Goal: Navigation & Orientation: Find specific page/section

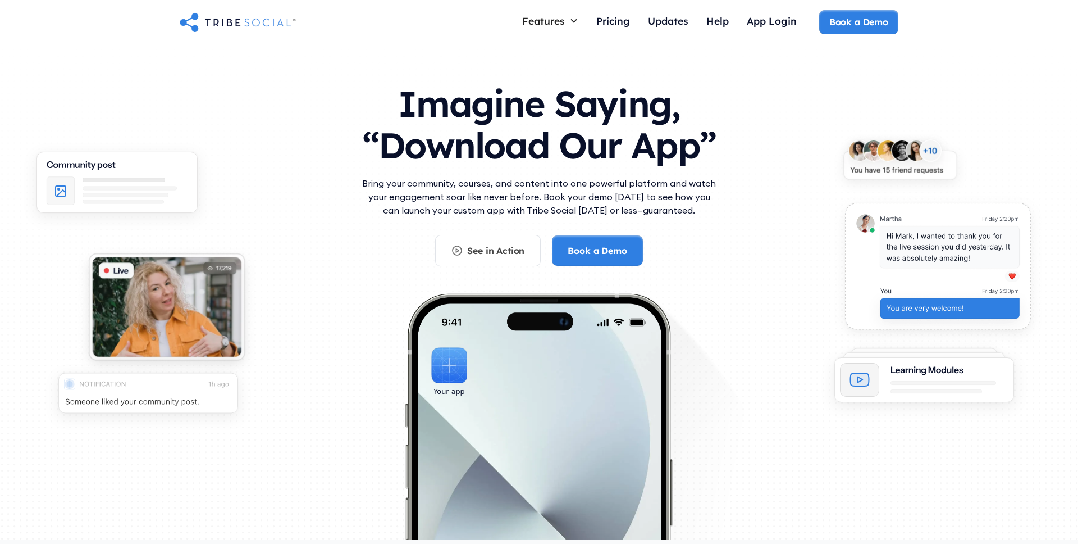
click at [556, 117] on h1 "Imagine Saying, “Download Our App”" at bounding box center [538, 121] width 359 height 99
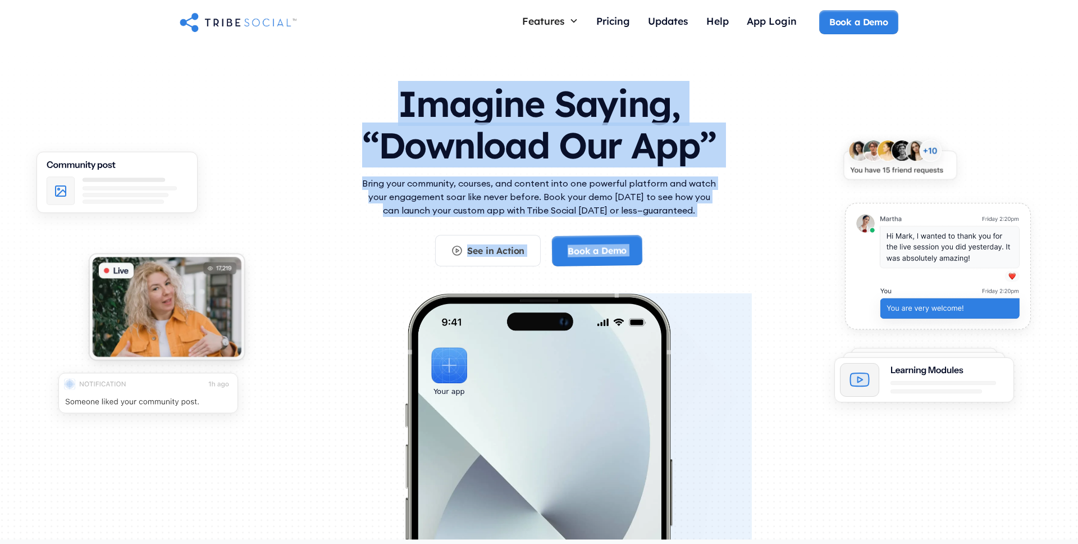
drag, startPoint x: 556, startPoint y: 117, endPoint x: 563, endPoint y: 270, distance: 152.3
click at [563, 269] on div "Imagine Saying, “Download Our App” Bring your community, courses, and content i…" at bounding box center [539, 308] width 719 height 473
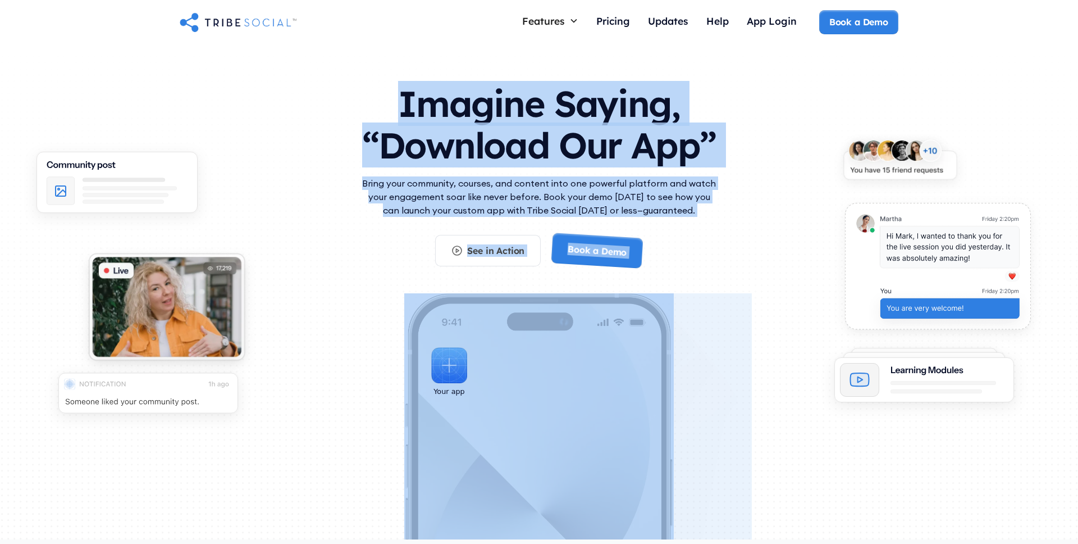
click at [751, 203] on div "Imagine Saying, “Download Our App” Bring your community, courses, and content i…" at bounding box center [539, 308] width 719 height 473
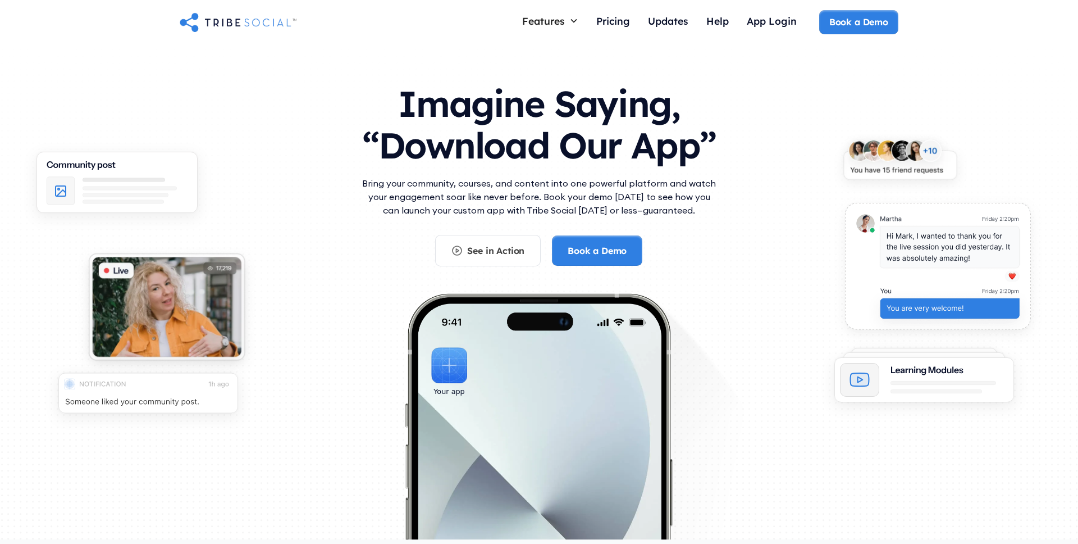
click at [709, 257] on div "See in Action Book a Demo" at bounding box center [538, 250] width 359 height 31
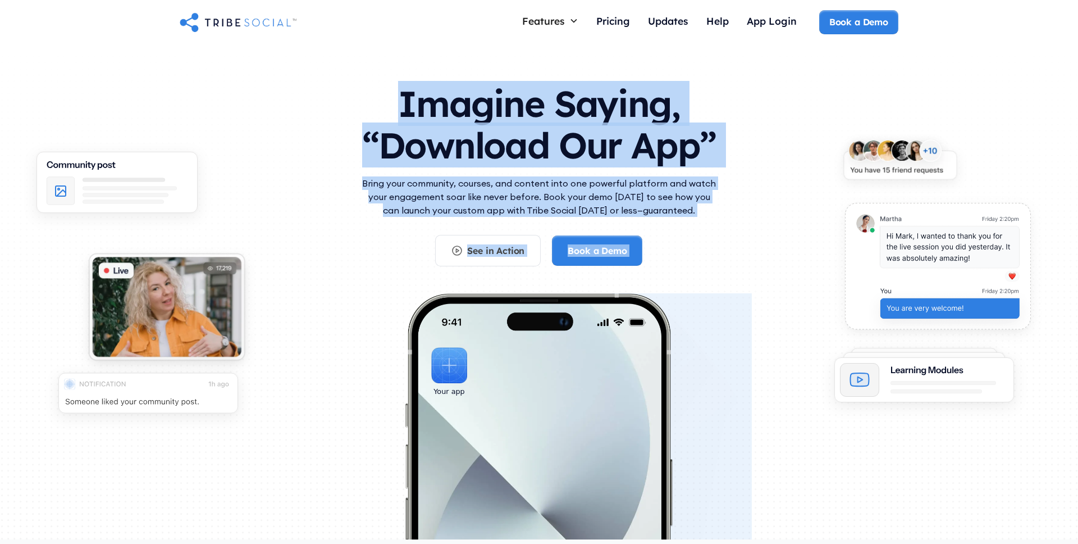
drag, startPoint x: 709, startPoint y: 257, endPoint x: 655, endPoint y: 68, distance: 196.1
click at [655, 68] on div "Imagine Saying, “Download Our App” Bring your community, courses, and content i…" at bounding box center [539, 308] width 1078 height 527
click at [613, 101] on h1 "Imagine Saying, “Download Our App”" at bounding box center [538, 121] width 359 height 99
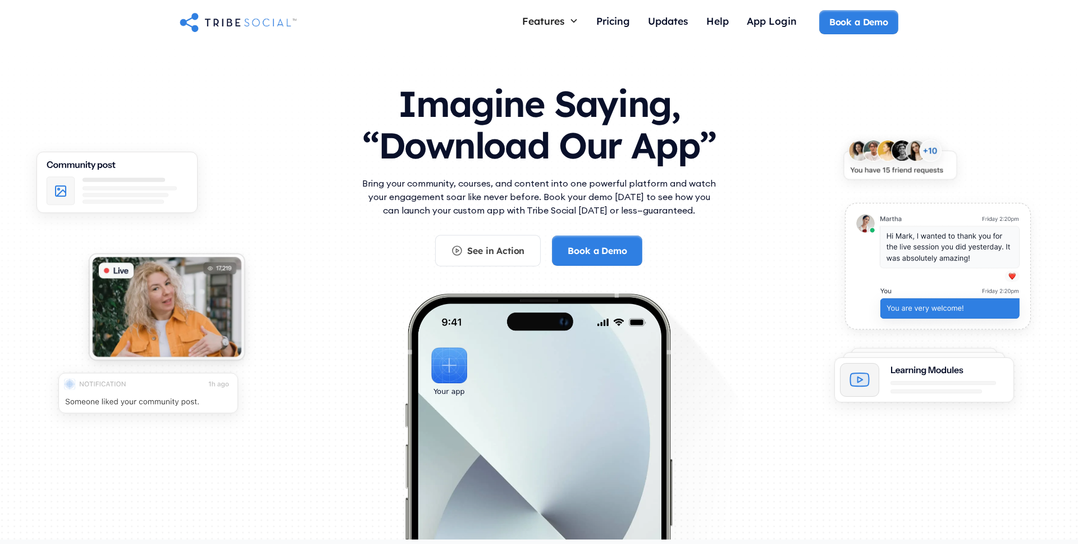
click at [613, 101] on h1 "Imagine Saying, “Download Our App”" at bounding box center [538, 121] width 359 height 99
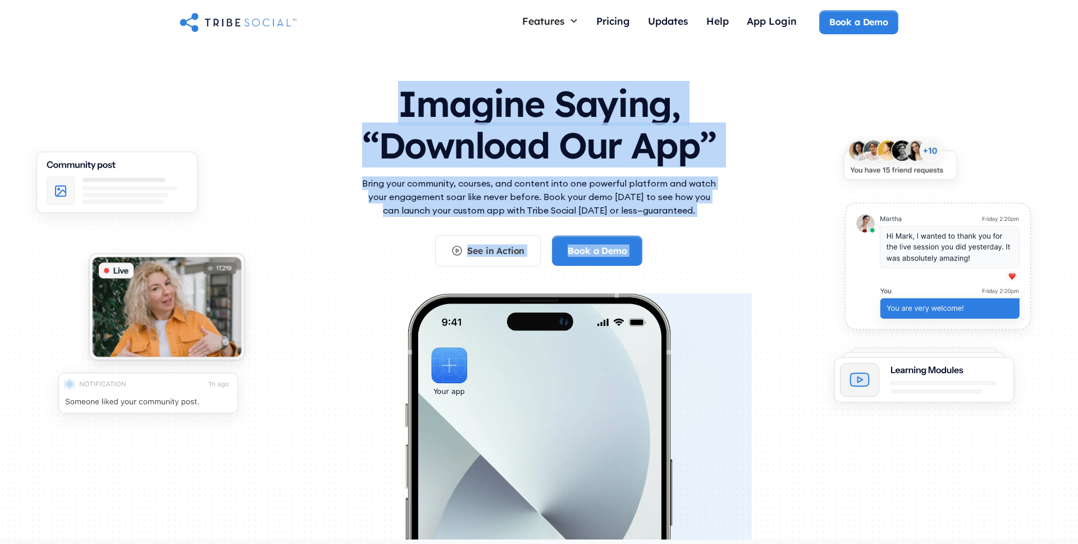
drag, startPoint x: 613, startPoint y: 101, endPoint x: 705, endPoint y: 251, distance: 175.9
click at [705, 251] on div "Imagine Saying, “Download Our App” Bring your community, courses, and content i…" at bounding box center [538, 169] width 359 height 194
click at [691, 263] on div "See in Action Book a Demo" at bounding box center [538, 250] width 359 height 31
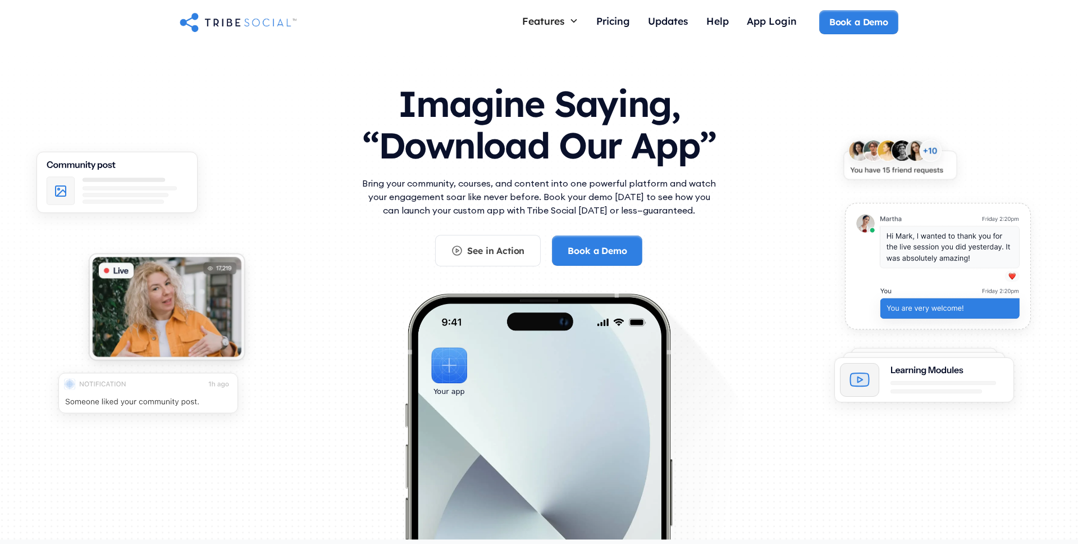
click at [682, 269] on div "Imagine Saying, “Download Our App” Bring your community, courses, and content i…" at bounding box center [539, 308] width 719 height 473
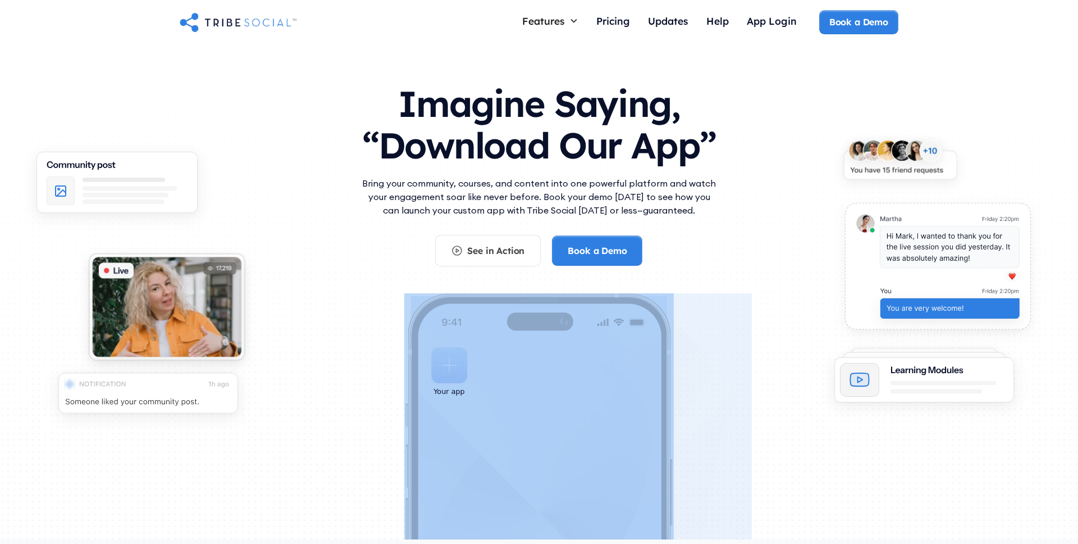
click at [682, 269] on div "Imagine Saying, “Download Our App” Bring your community, courses, and content i…" at bounding box center [539, 308] width 719 height 473
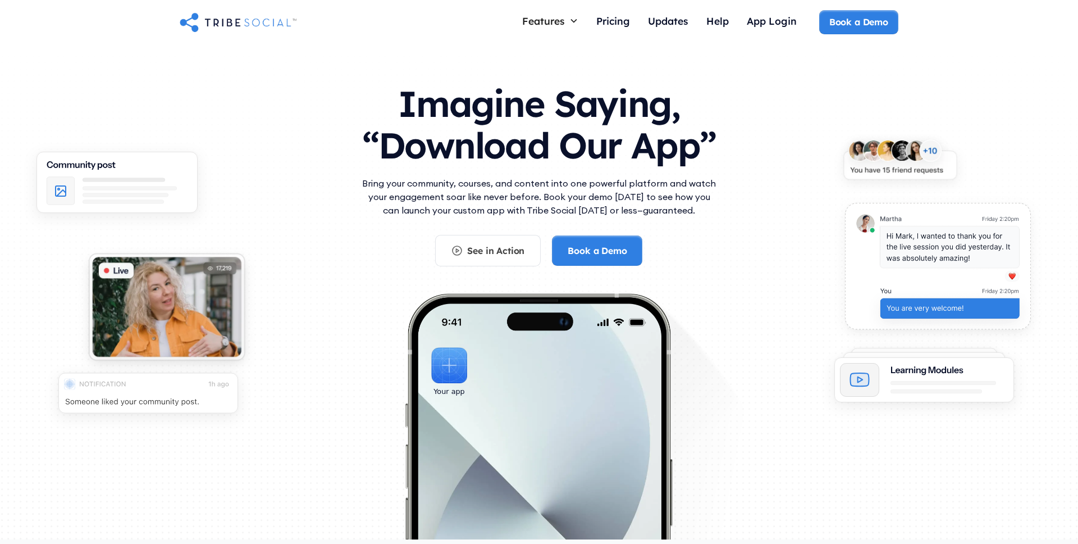
drag, startPoint x: 682, startPoint y: 269, endPoint x: 691, endPoint y: 90, distance: 178.8
click at [691, 91] on div "Imagine Saying, “Download Our App” Bring your community, courses, and content i…" at bounding box center [539, 308] width 719 height 473
click at [691, 90] on h1 "Imagine Saying, “Download Our App”" at bounding box center [538, 121] width 359 height 99
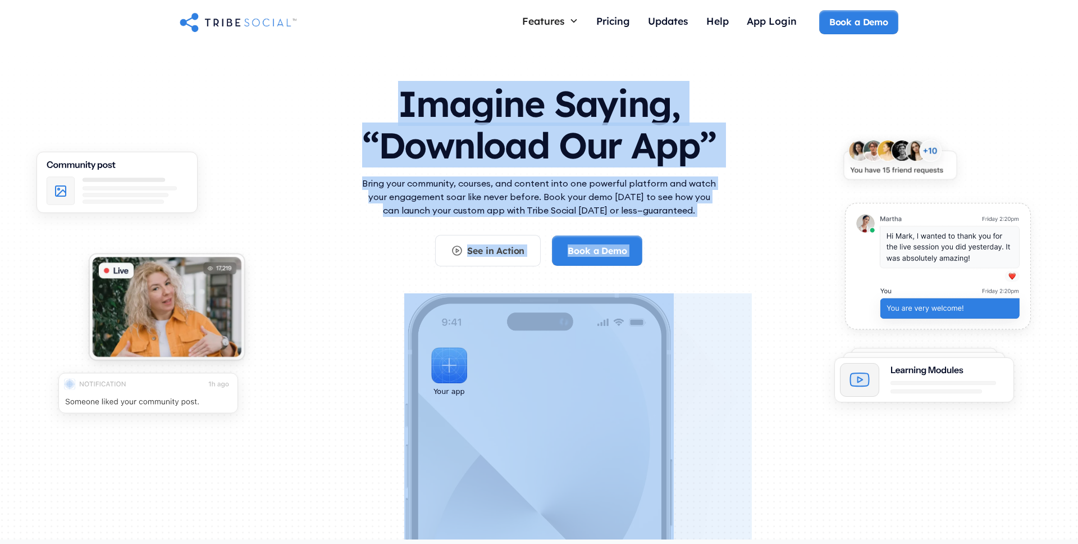
drag, startPoint x: 691, startPoint y: 90, endPoint x: 670, endPoint y: 270, distance: 180.2
click at [671, 270] on div "Imagine Saying, “Download Our App” Bring your community, courses, and content i…" at bounding box center [539, 308] width 719 height 473
click at [667, 253] on div "See in Action Book a Demo" at bounding box center [538, 250] width 359 height 31
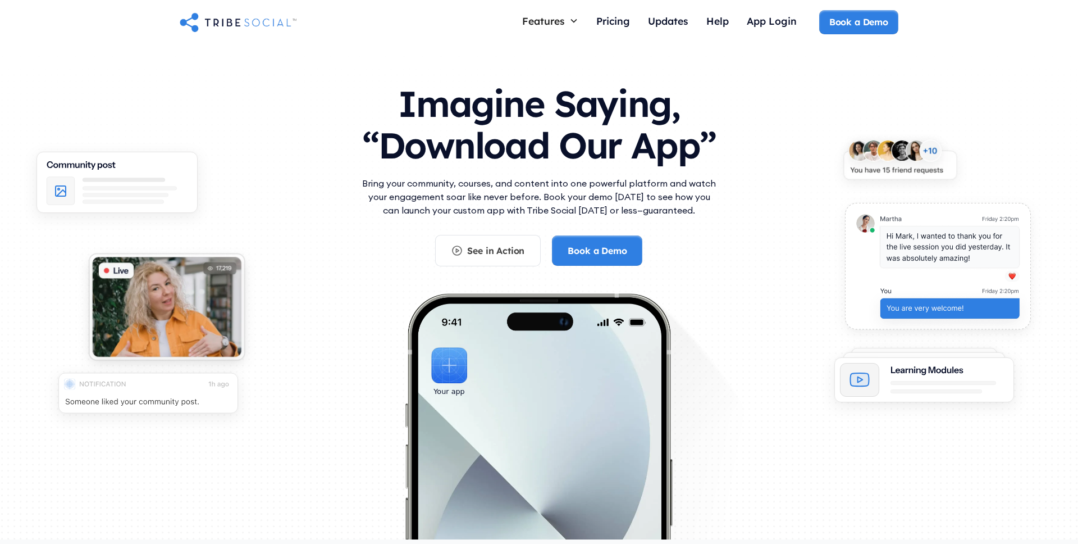
click at [659, 254] on div "See in Action Book a Demo" at bounding box center [538, 250] width 359 height 31
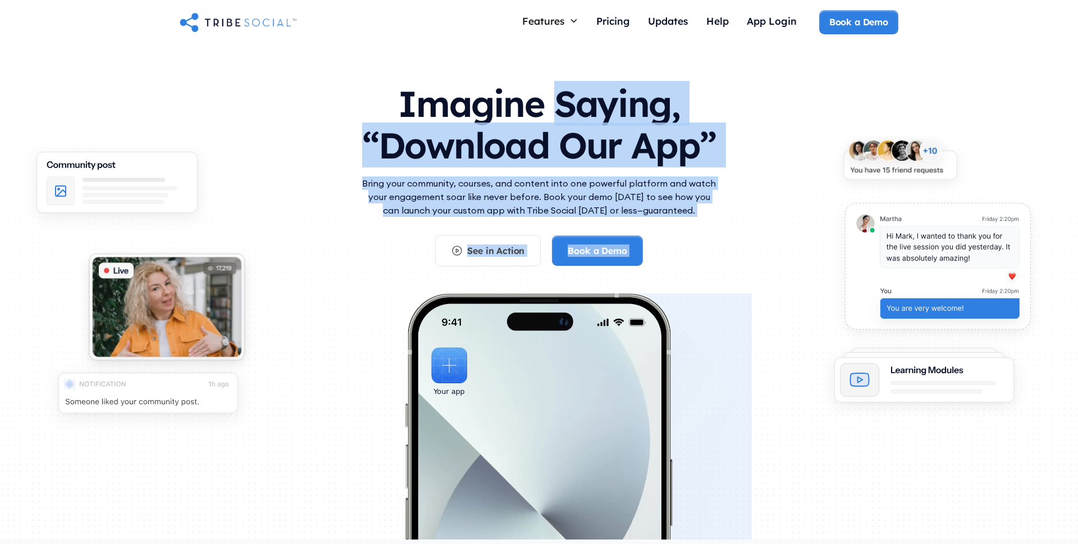
drag, startPoint x: 659, startPoint y: 254, endPoint x: 658, endPoint y: 106, distance: 147.7
click at [657, 106] on div "Imagine Saying, “Download Our App” Bring your community, courses, and content i…" at bounding box center [538, 169] width 359 height 194
click at [636, 108] on h1 "Imagine Saying, “Download Our App”" at bounding box center [538, 121] width 359 height 99
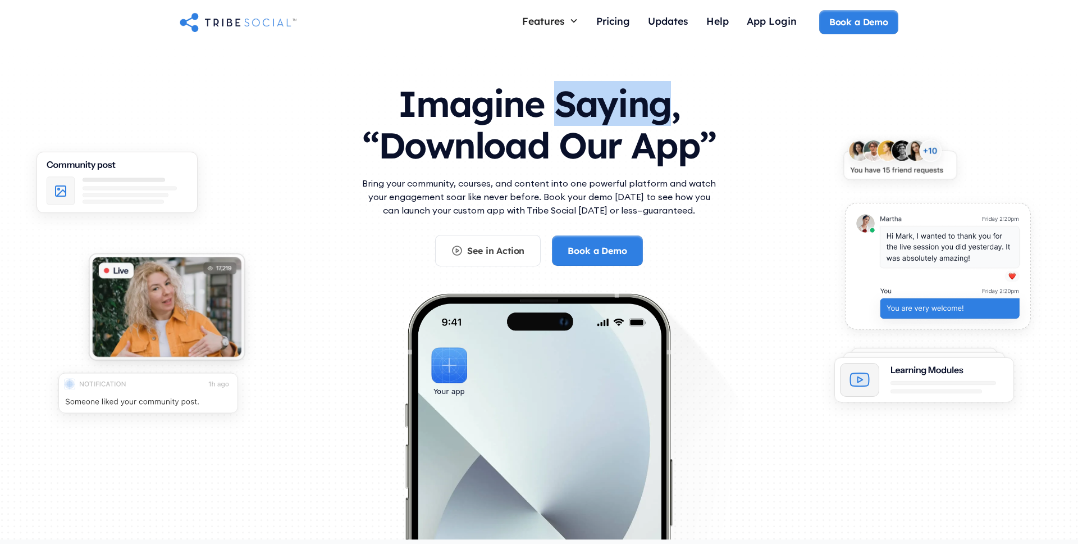
click at [636, 108] on h1 "Imagine Saying, “Download Our App”" at bounding box center [538, 121] width 359 height 99
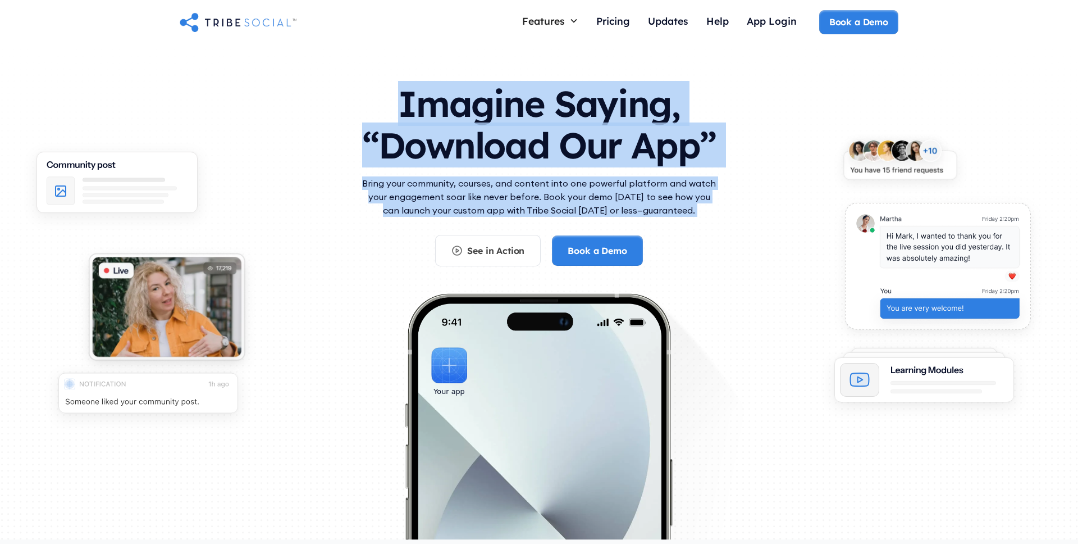
drag, startPoint x: 636, startPoint y: 108, endPoint x: 668, endPoint y: 226, distance: 122.9
click at [668, 226] on div "Imagine Saying, “Download Our App” Bring your community, courses, and content i…" at bounding box center [538, 169] width 359 height 194
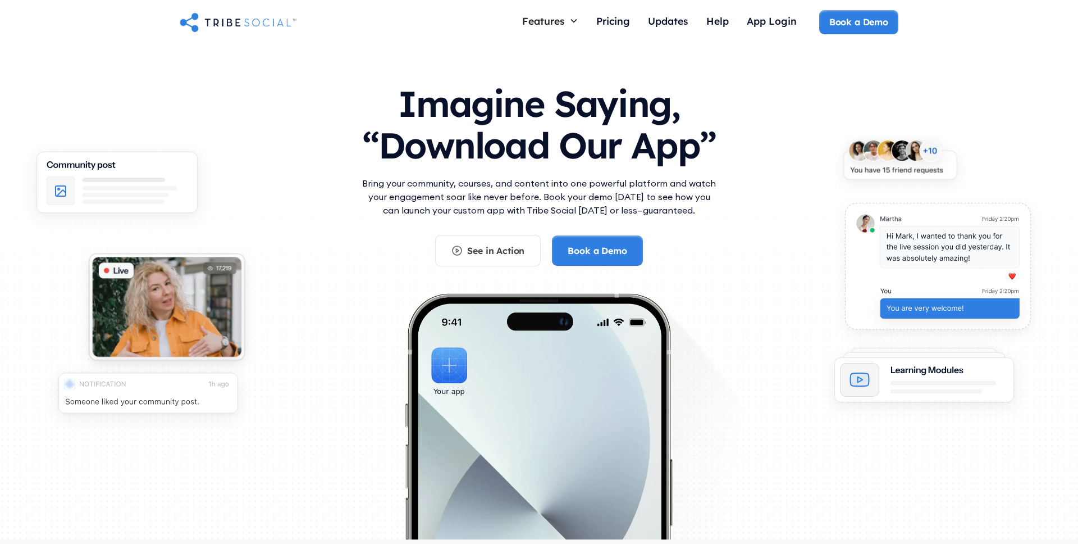
click at [672, 257] on div "See in Action Book a Demo" at bounding box center [538, 250] width 359 height 31
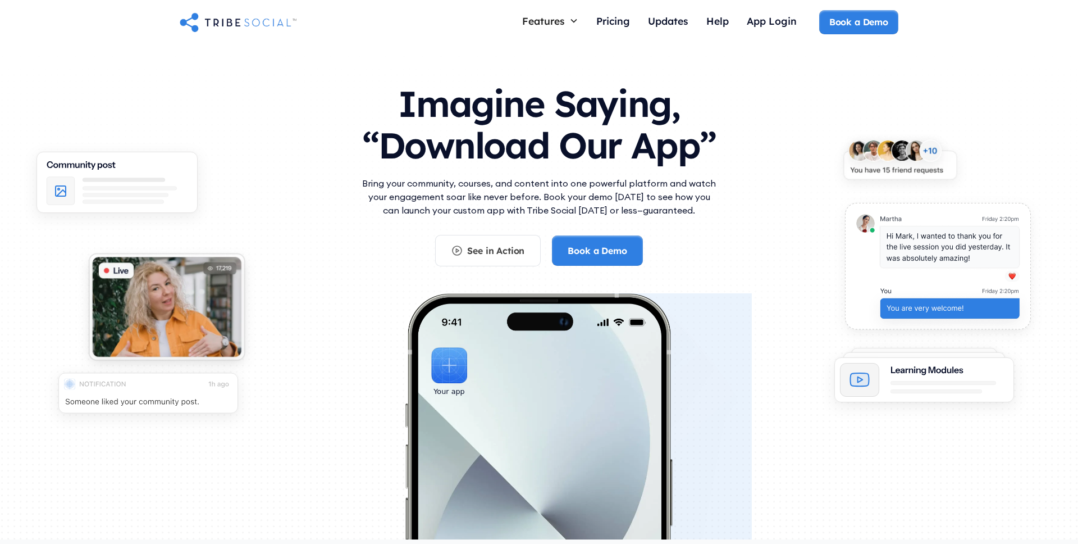
click at [672, 257] on div "See in Action Book a Demo" at bounding box center [538, 250] width 359 height 31
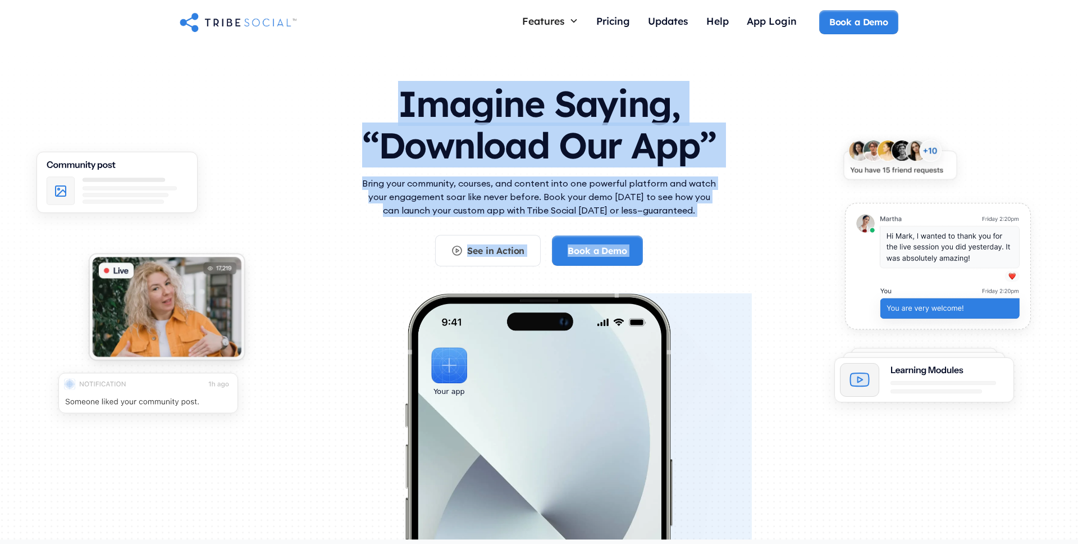
drag, startPoint x: 672, startPoint y: 257, endPoint x: 661, endPoint y: 93, distance: 163.7
click at [661, 93] on div "Imagine Saying, “Download Our App” Bring your community, courses, and content i…" at bounding box center [538, 169] width 359 height 194
click at [661, 93] on h1 "Imagine Saying, “Download Our App”" at bounding box center [538, 121] width 359 height 99
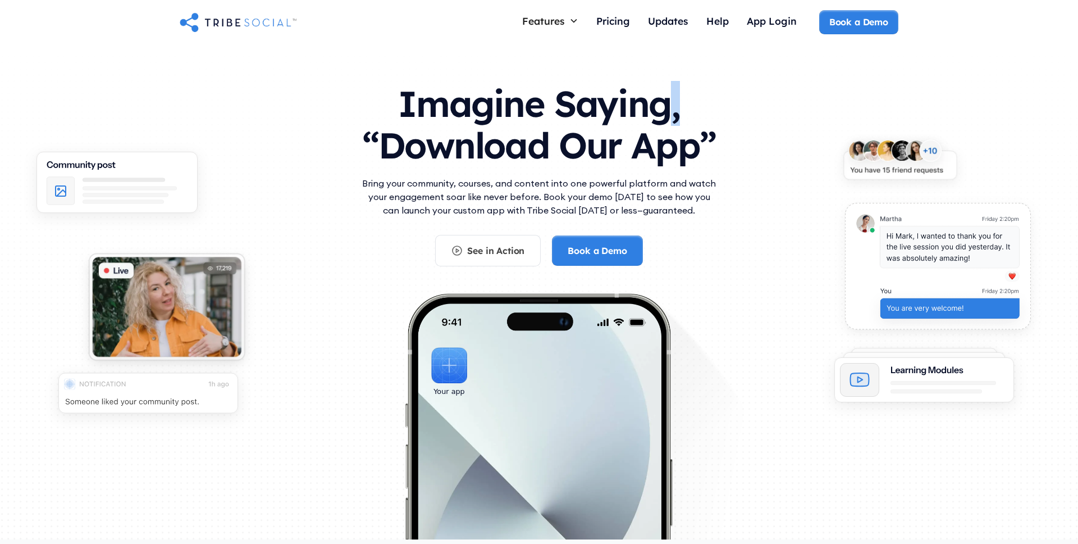
click at [661, 93] on h1 "Imagine Saying, “Download Our App”" at bounding box center [538, 121] width 359 height 99
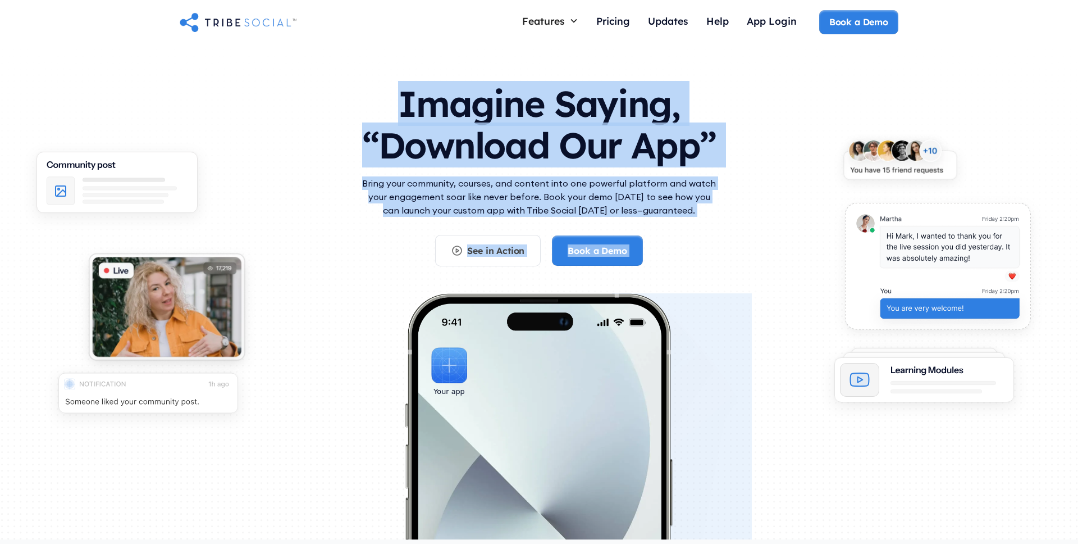
drag, startPoint x: 661, startPoint y: 93, endPoint x: 680, endPoint y: 251, distance: 158.9
click at [680, 251] on div "Imagine Saying, “Download Our App” Bring your community, courses, and content i…" at bounding box center [538, 169] width 359 height 194
click at [680, 251] on div "See in Action Book a Demo" at bounding box center [538, 250] width 359 height 31
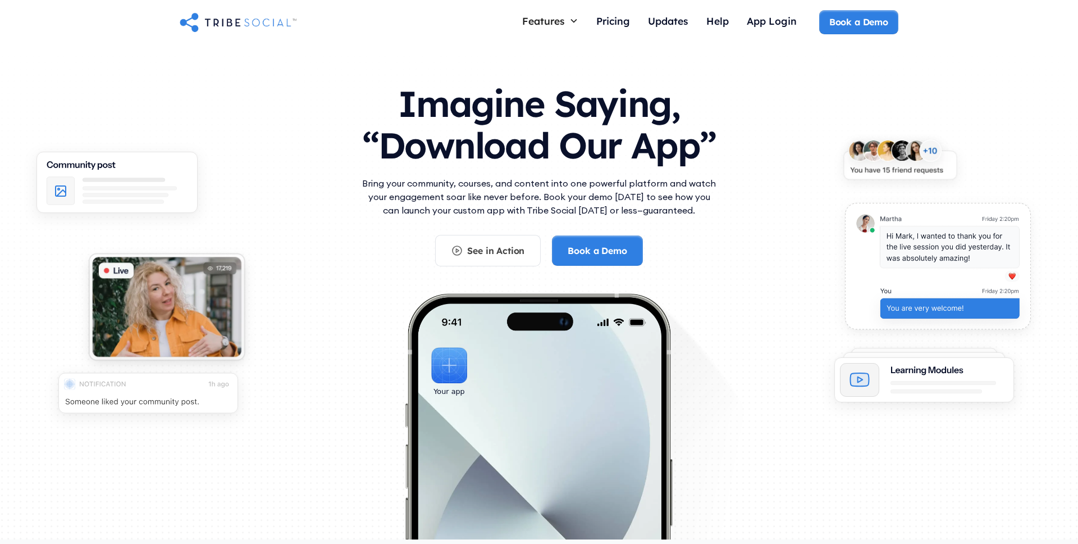
click at [665, 257] on div "See in Action Book a Demo" at bounding box center [538, 250] width 359 height 31
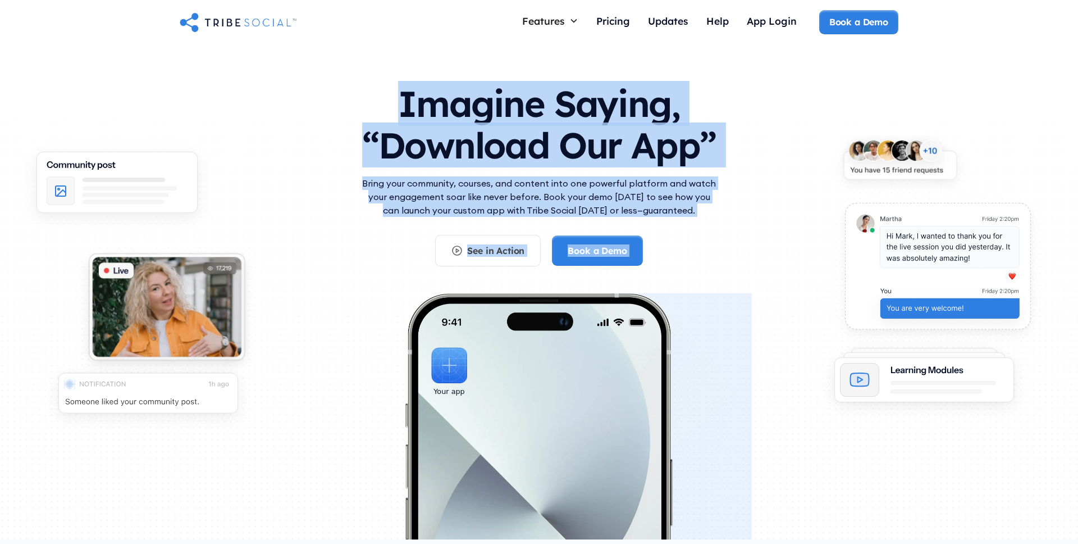
drag, startPoint x: 665, startPoint y: 257, endPoint x: 674, endPoint y: 108, distance: 149.6
click at [674, 108] on div "Imagine Saying, “Download Our App” Bring your community, courses, and content i…" at bounding box center [538, 169] width 359 height 194
click at [674, 108] on h1 "Imagine Saying, “Download Our App”" at bounding box center [538, 121] width 359 height 99
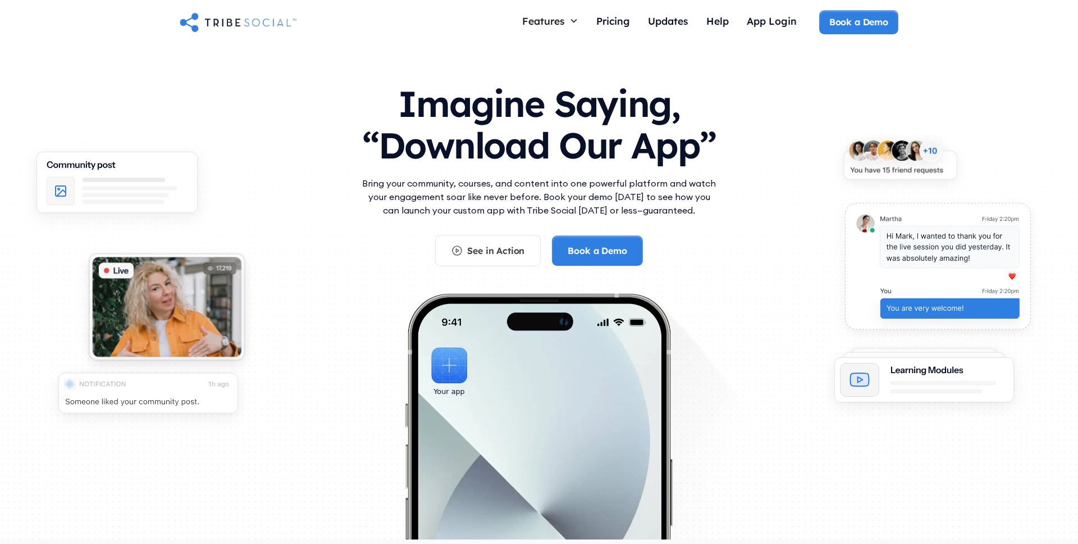
click at [674, 108] on h1 "Imagine Saying, “Download Our App”" at bounding box center [538, 121] width 359 height 99
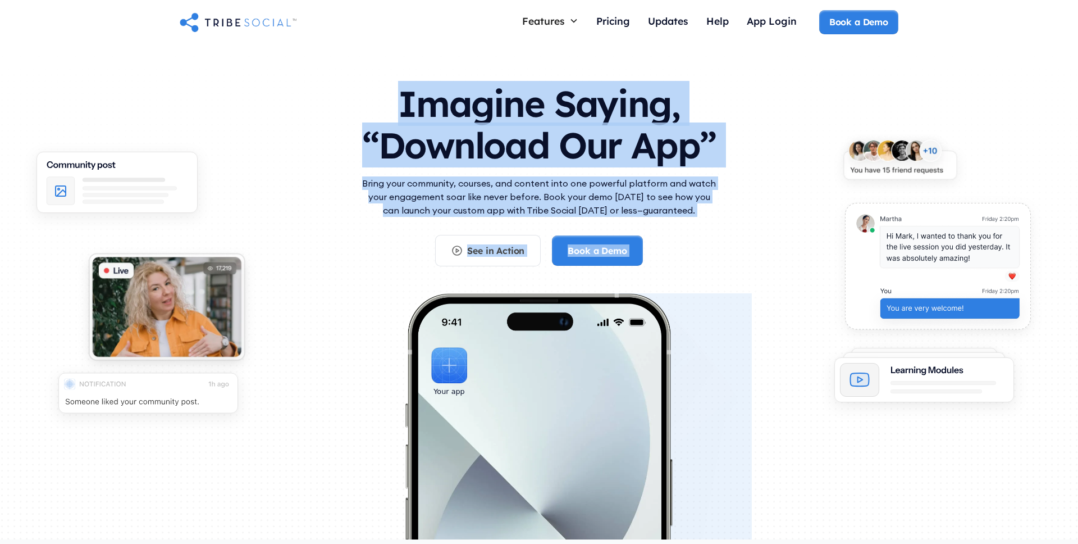
drag, startPoint x: 674, startPoint y: 108, endPoint x: 687, endPoint y: 258, distance: 150.5
click at [689, 257] on div "Imagine Saying, “Download Our App” Bring your community, courses, and content i…" at bounding box center [538, 169] width 359 height 194
click at [687, 258] on div "See in Action Book a Demo" at bounding box center [538, 250] width 359 height 31
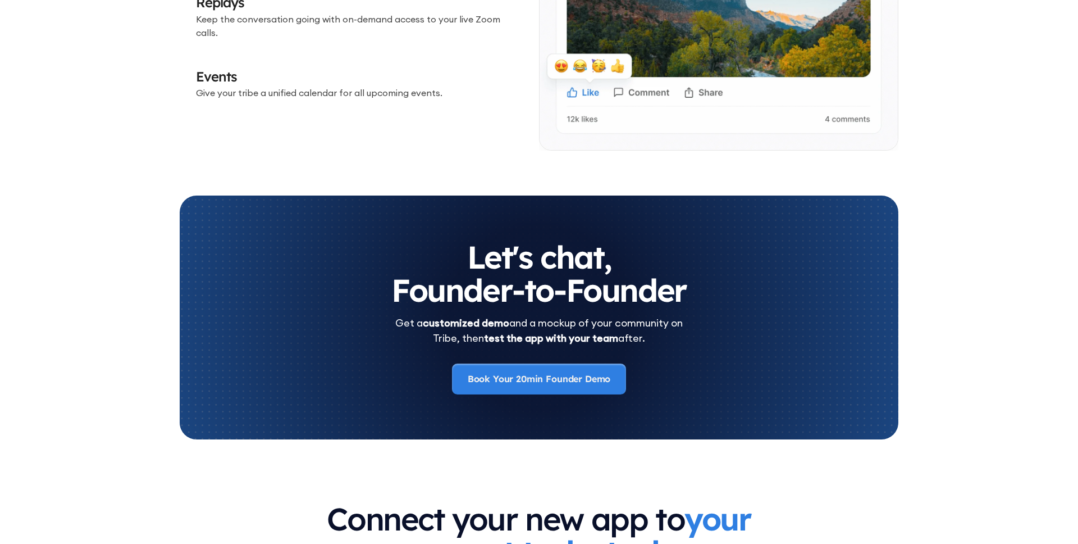
scroll to position [3715, 0]
